Goal: Transaction & Acquisition: Purchase product/service

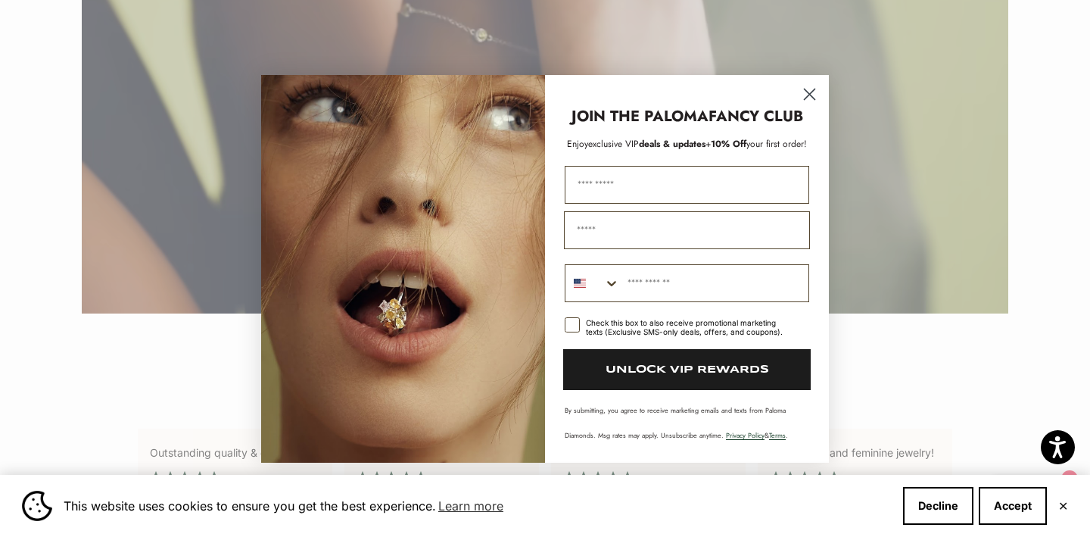
scroll to position [3203, 0]
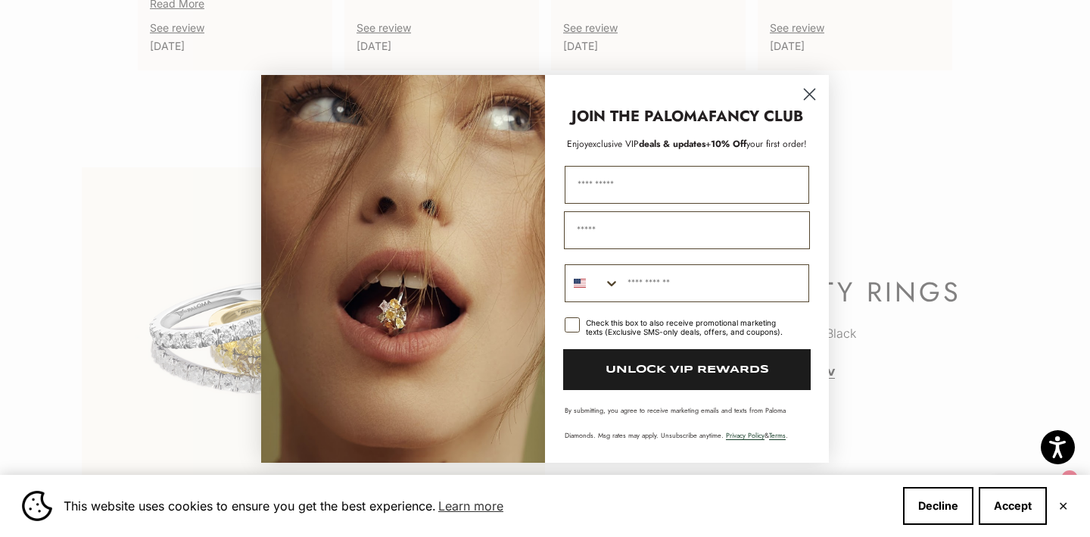
click at [810, 95] on icon "Close dialog" at bounding box center [810, 94] width 11 height 11
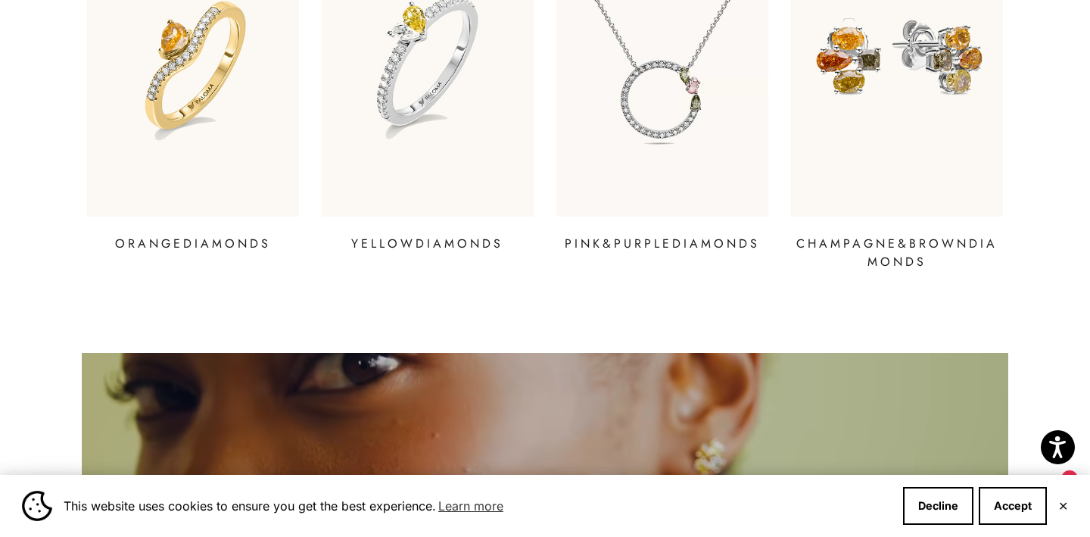
scroll to position [2159, 0]
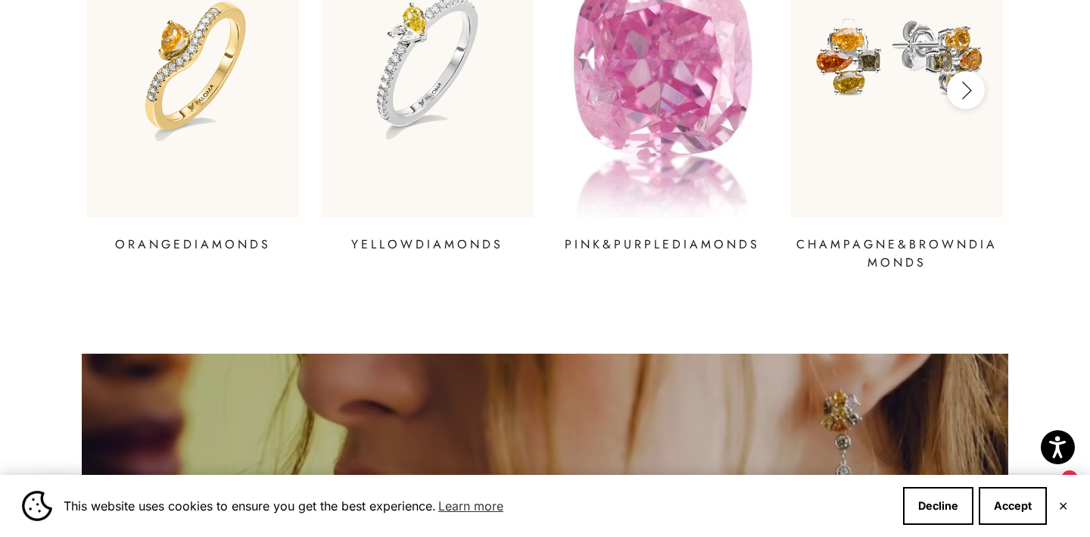
click at [666, 123] on img at bounding box center [662, 63] width 254 height 369
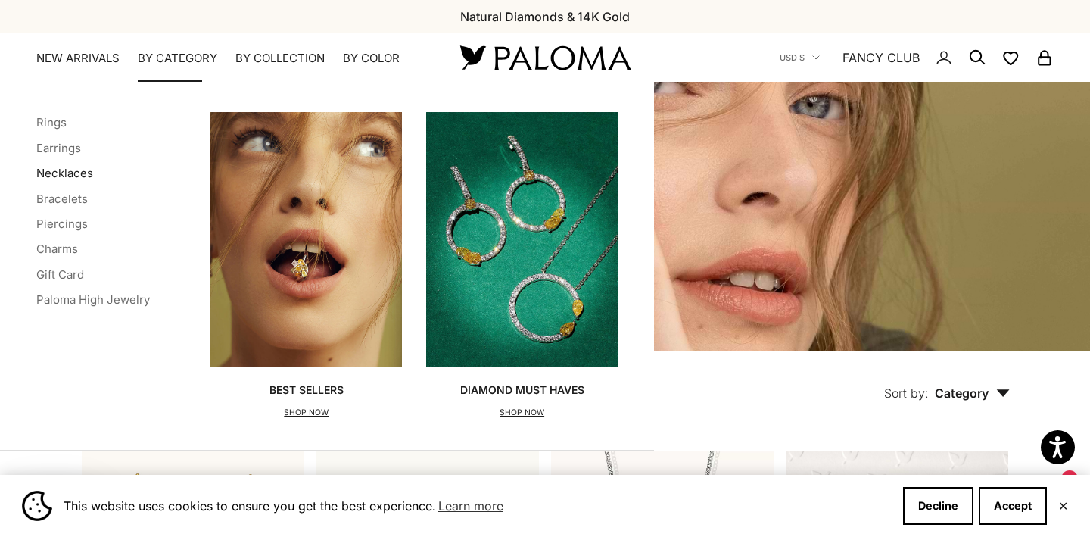
click at [81, 176] on link "Necklaces" at bounding box center [64, 173] width 57 height 14
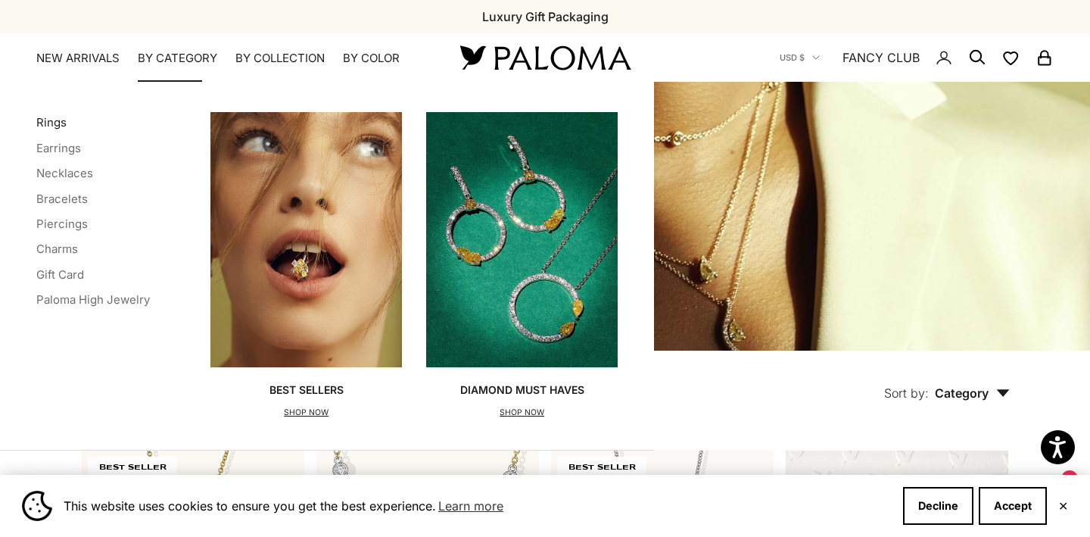
click at [56, 120] on link "Rings" at bounding box center [51, 122] width 30 height 14
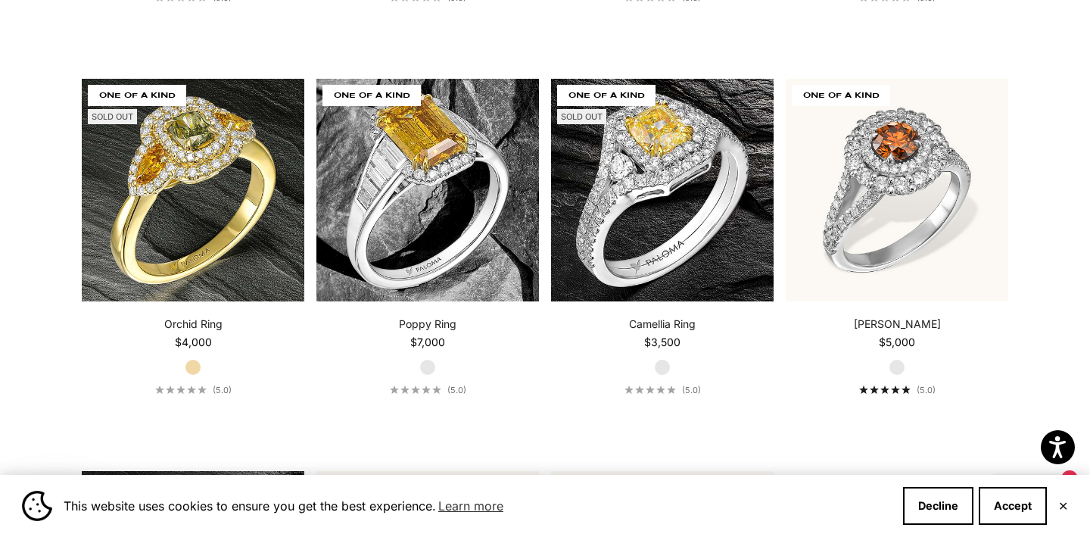
scroll to position [6214, 0]
